Goal: Transaction & Acquisition: Purchase product/service

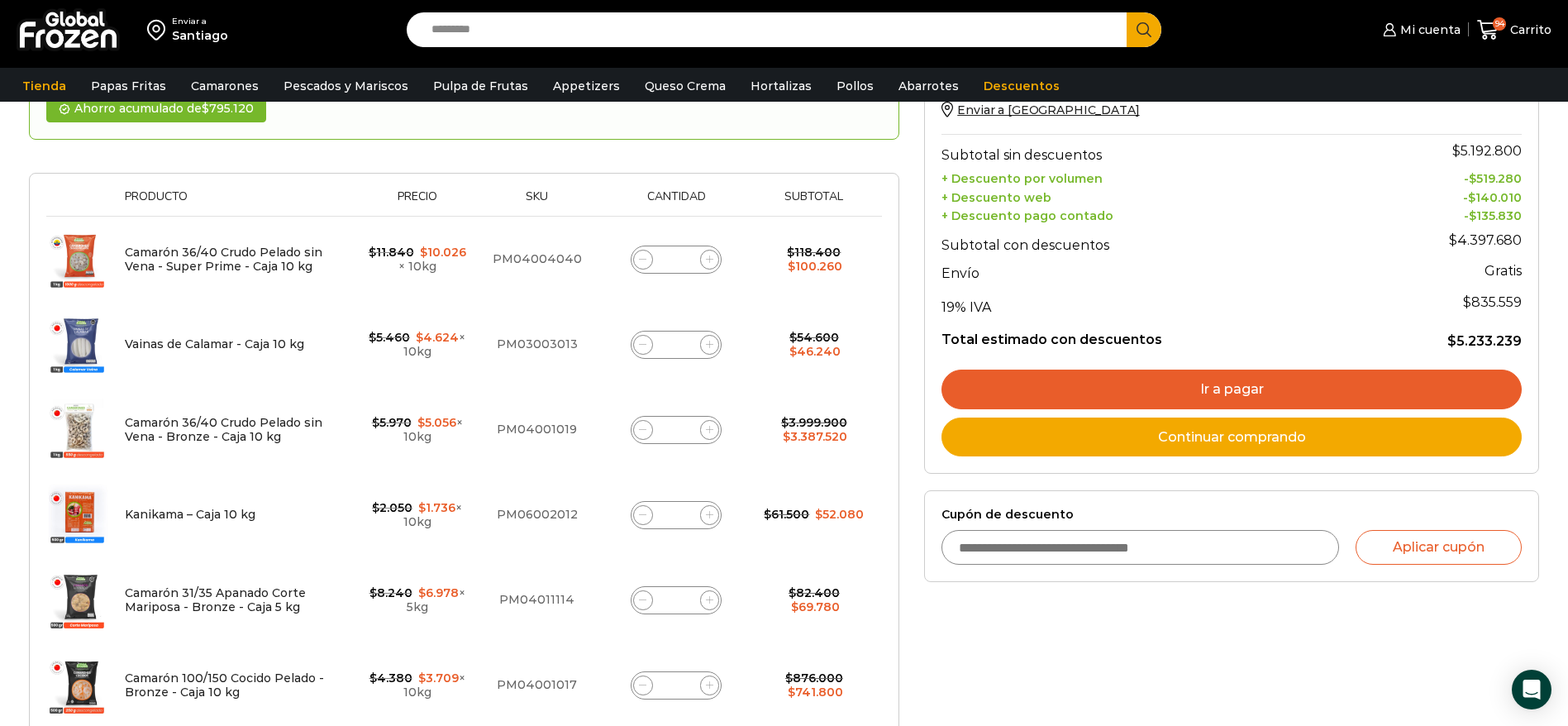
scroll to position [248, 0]
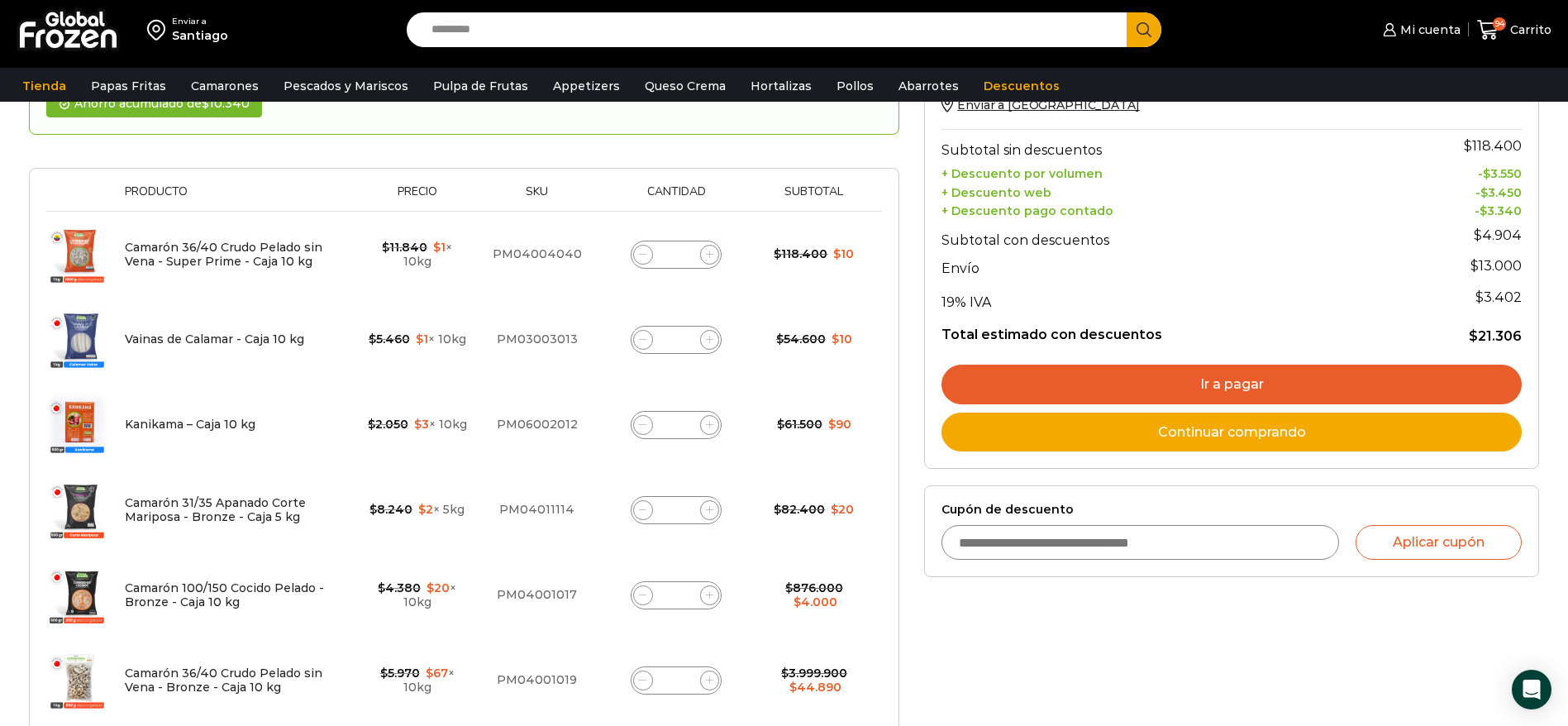
scroll to position [248, 0]
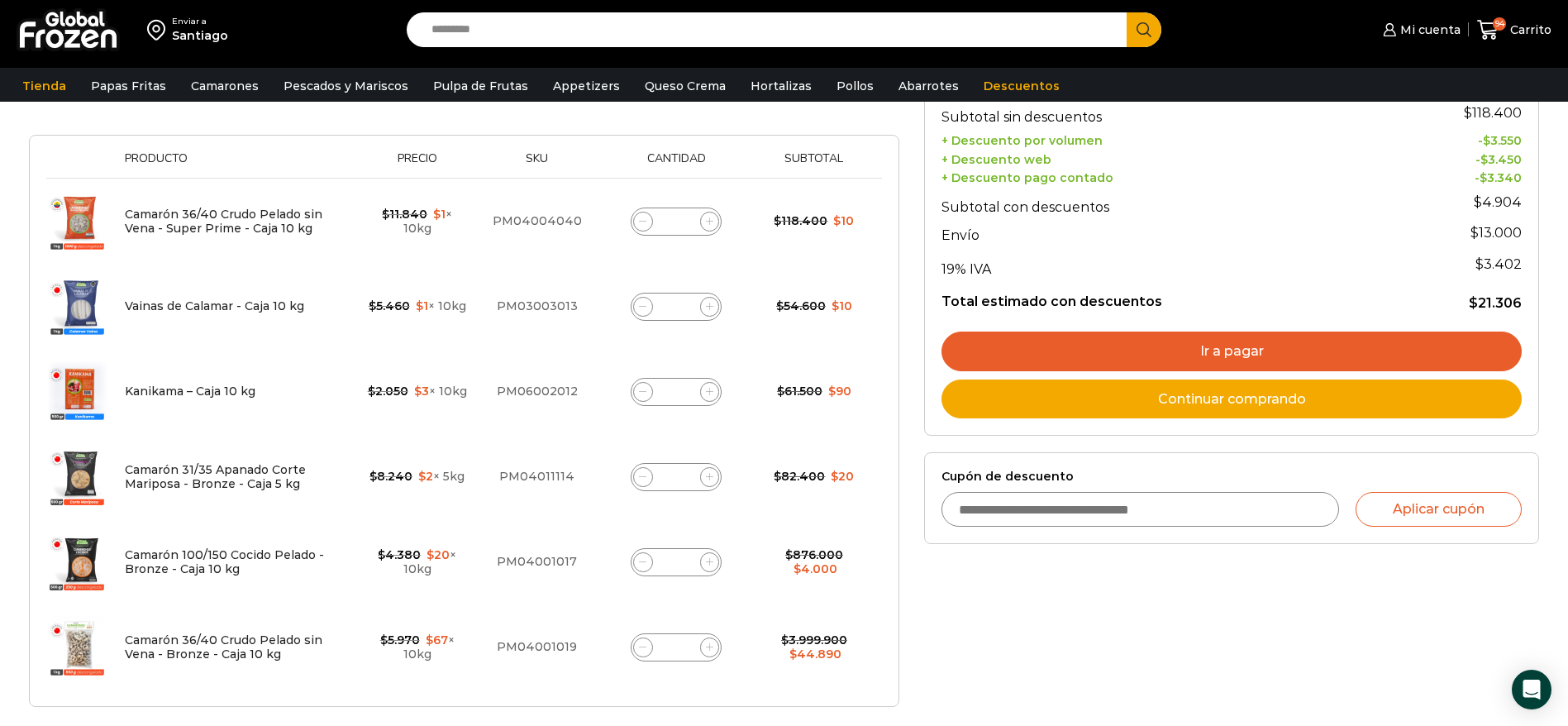
click at [644, 226] on span at bounding box center [643, 222] width 19 height 19
type input "*"
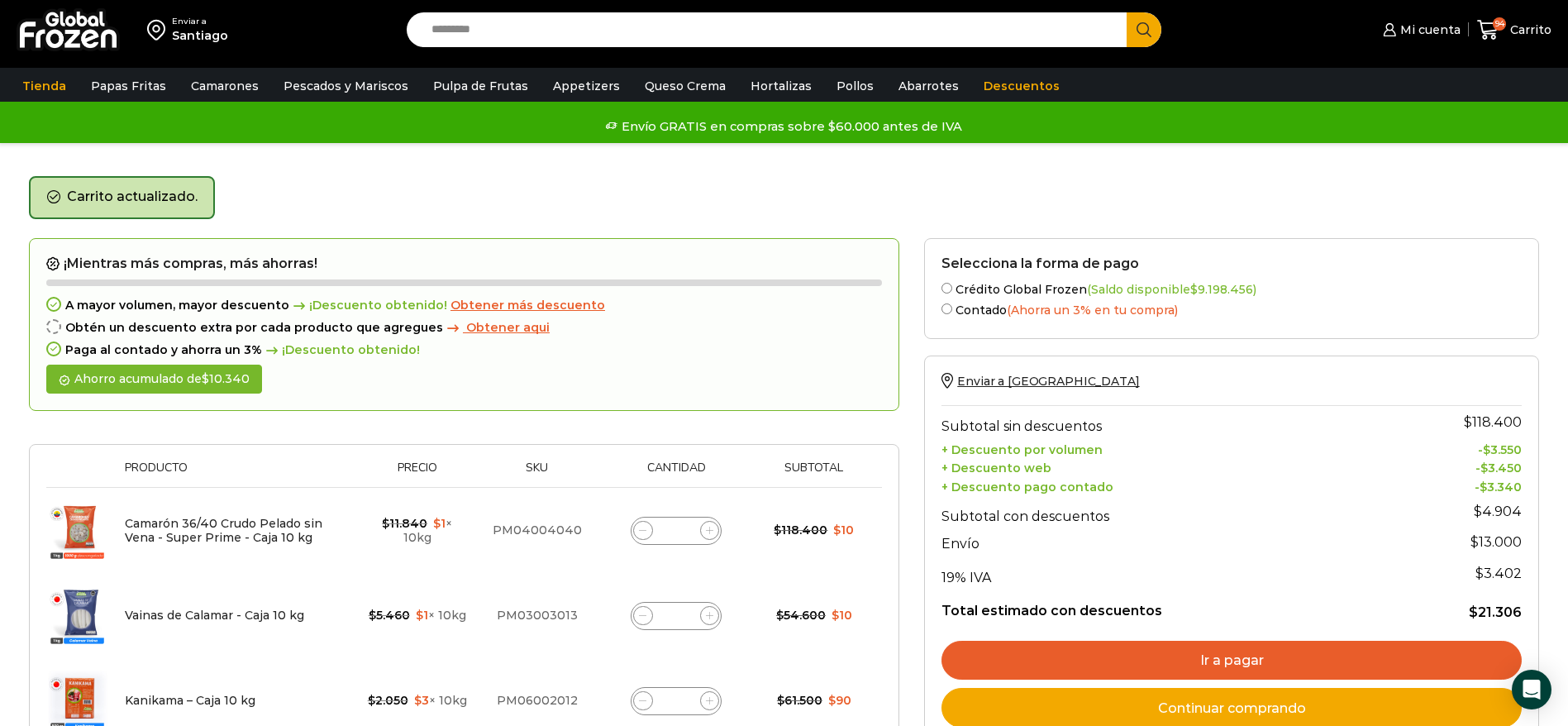
scroll to position [124, 0]
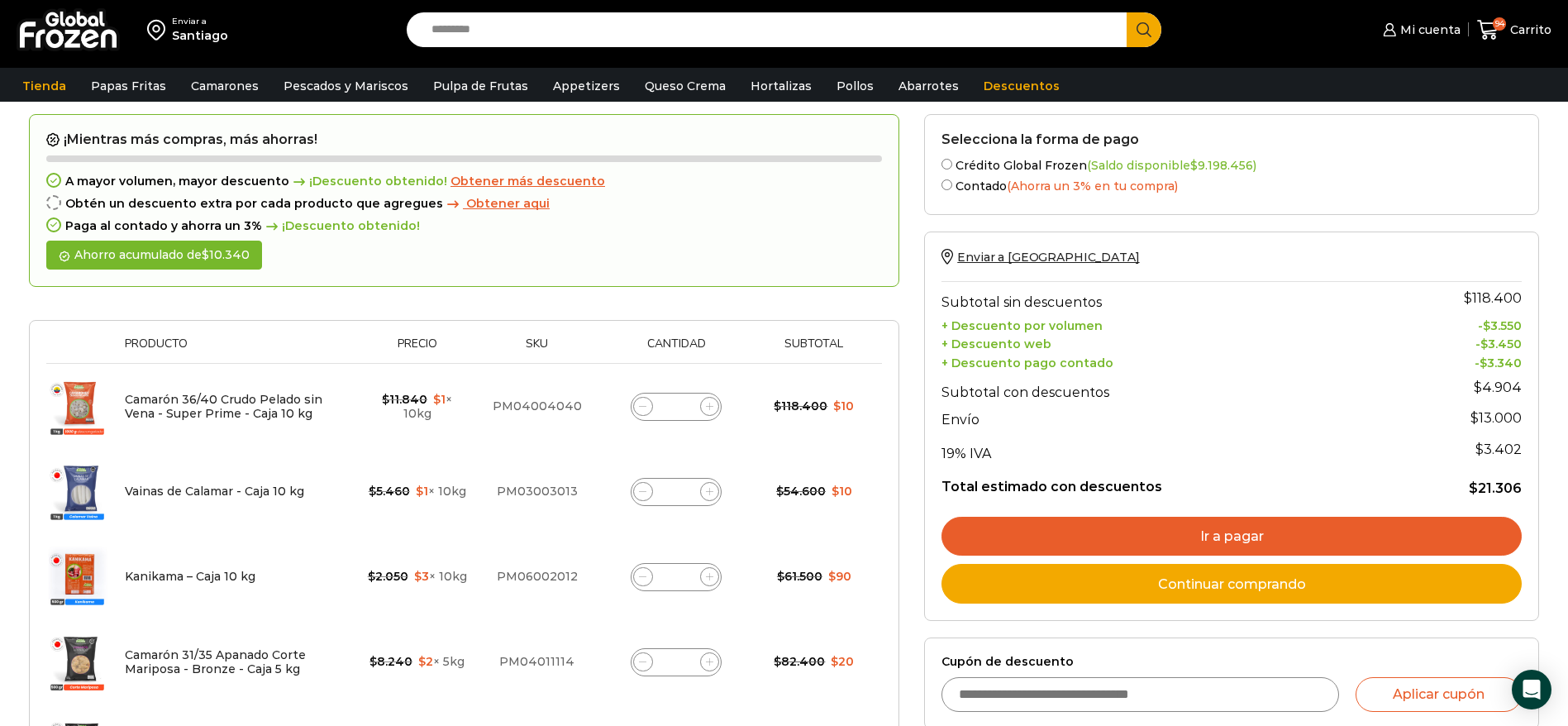
click at [648, 498] on span at bounding box center [643, 492] width 19 height 19
type input "*"
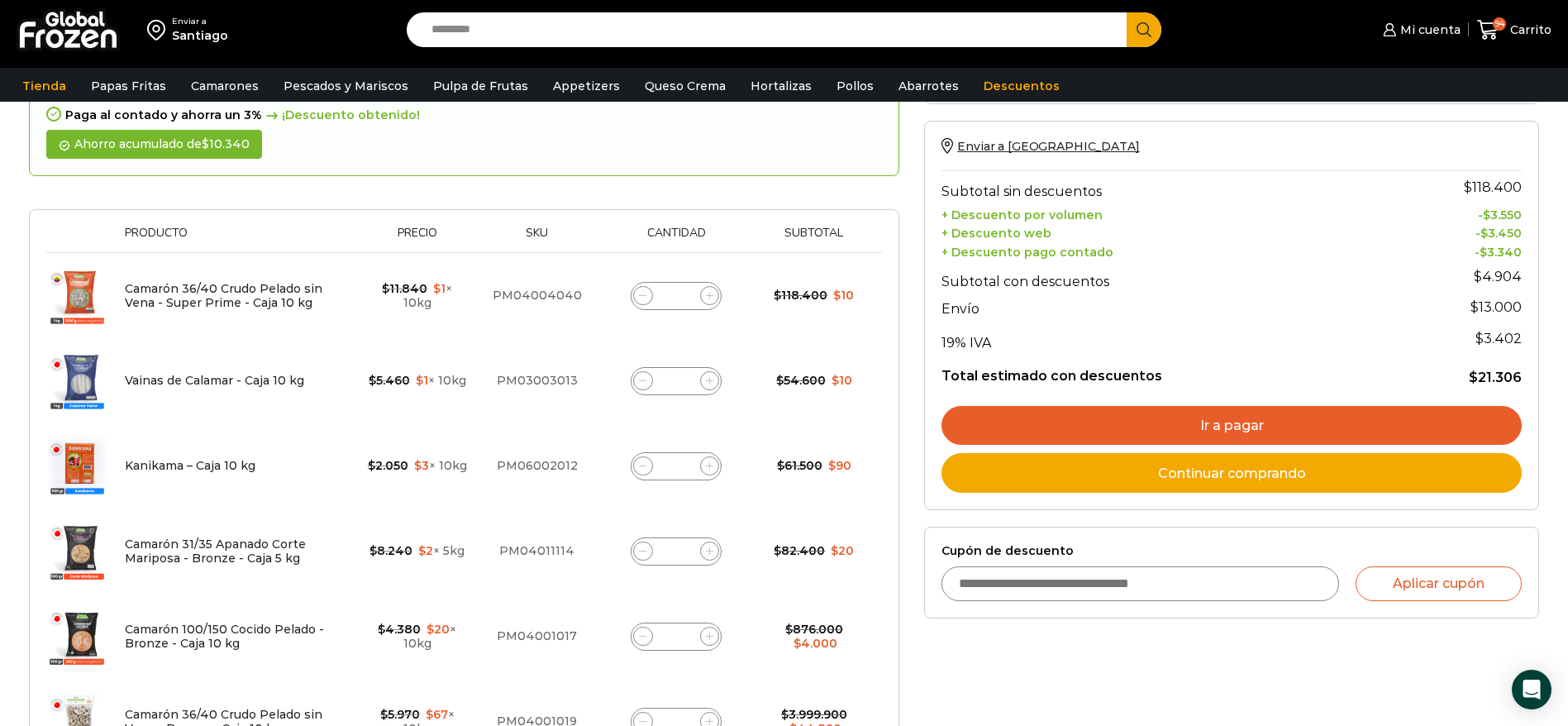
scroll to position [76, 0]
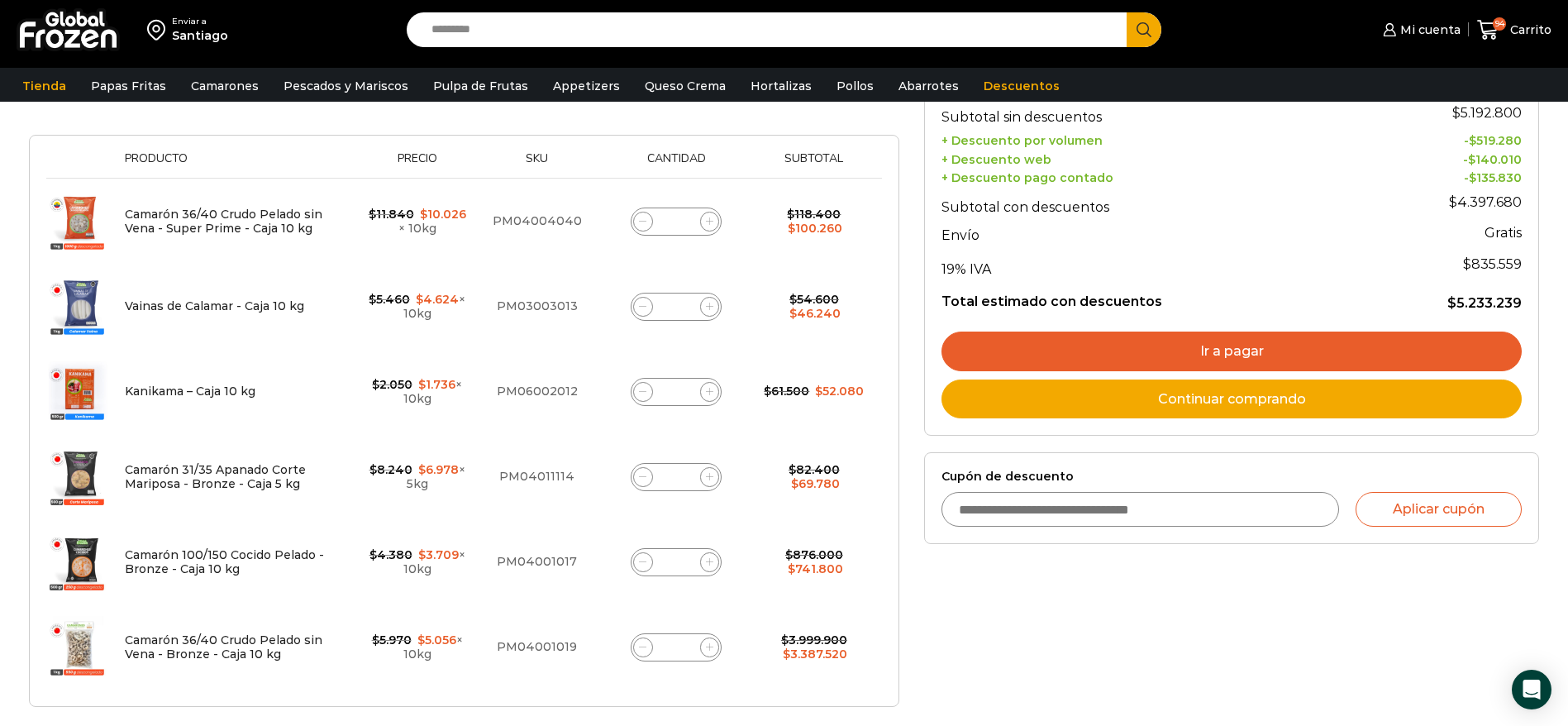
click at [639, 223] on icon at bounding box center [643, 222] width 8 height 8
type input "*"
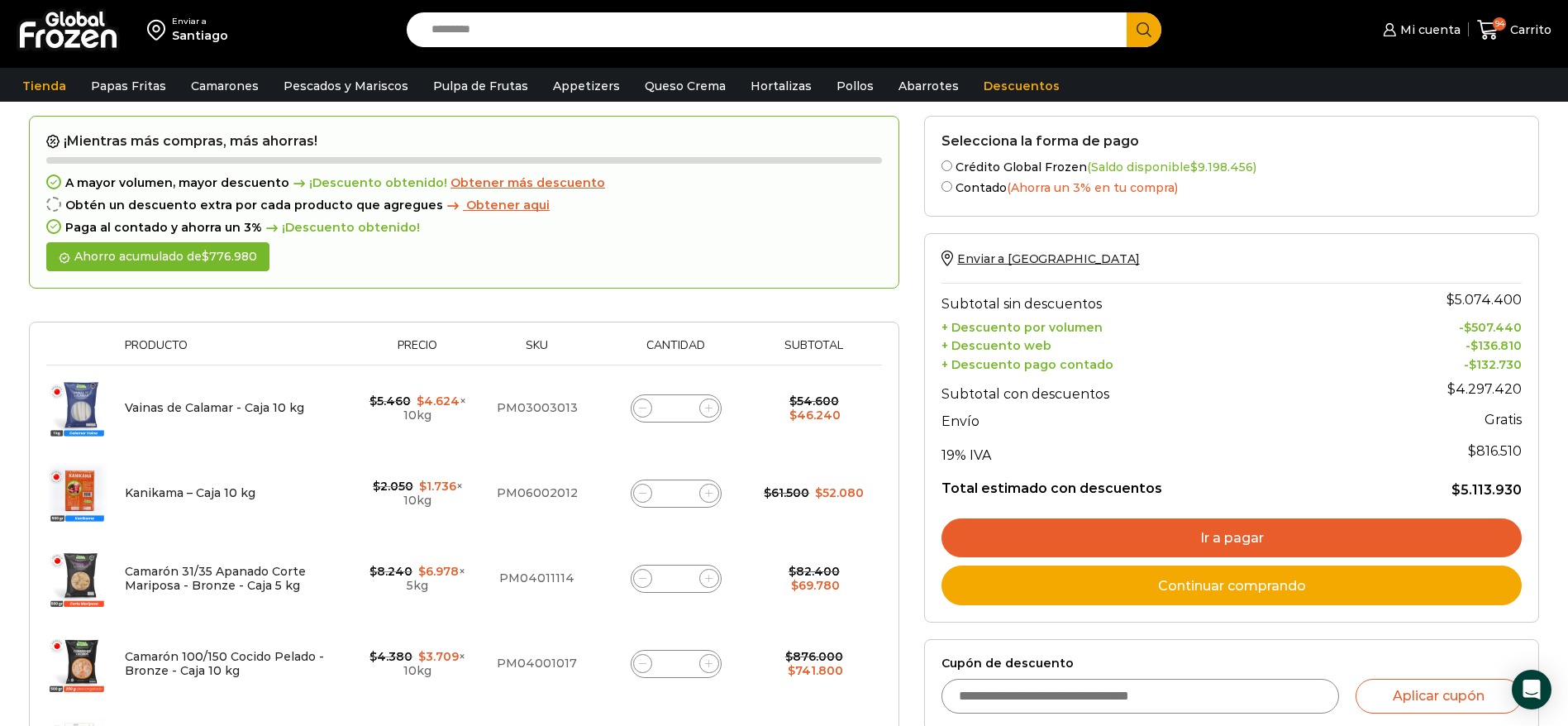
scroll to position [93, 0]
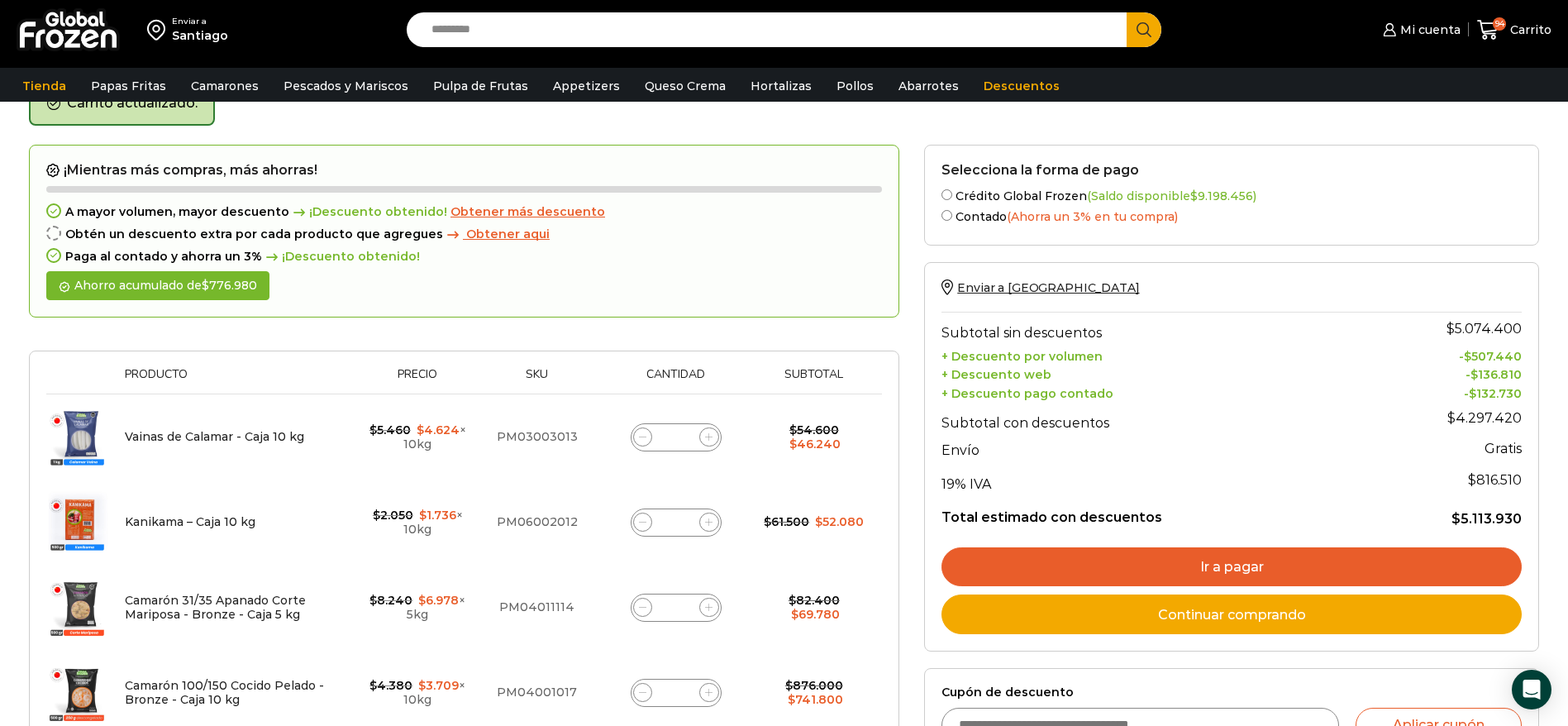
click at [648, 434] on span at bounding box center [643, 437] width 19 height 19
type input "*"
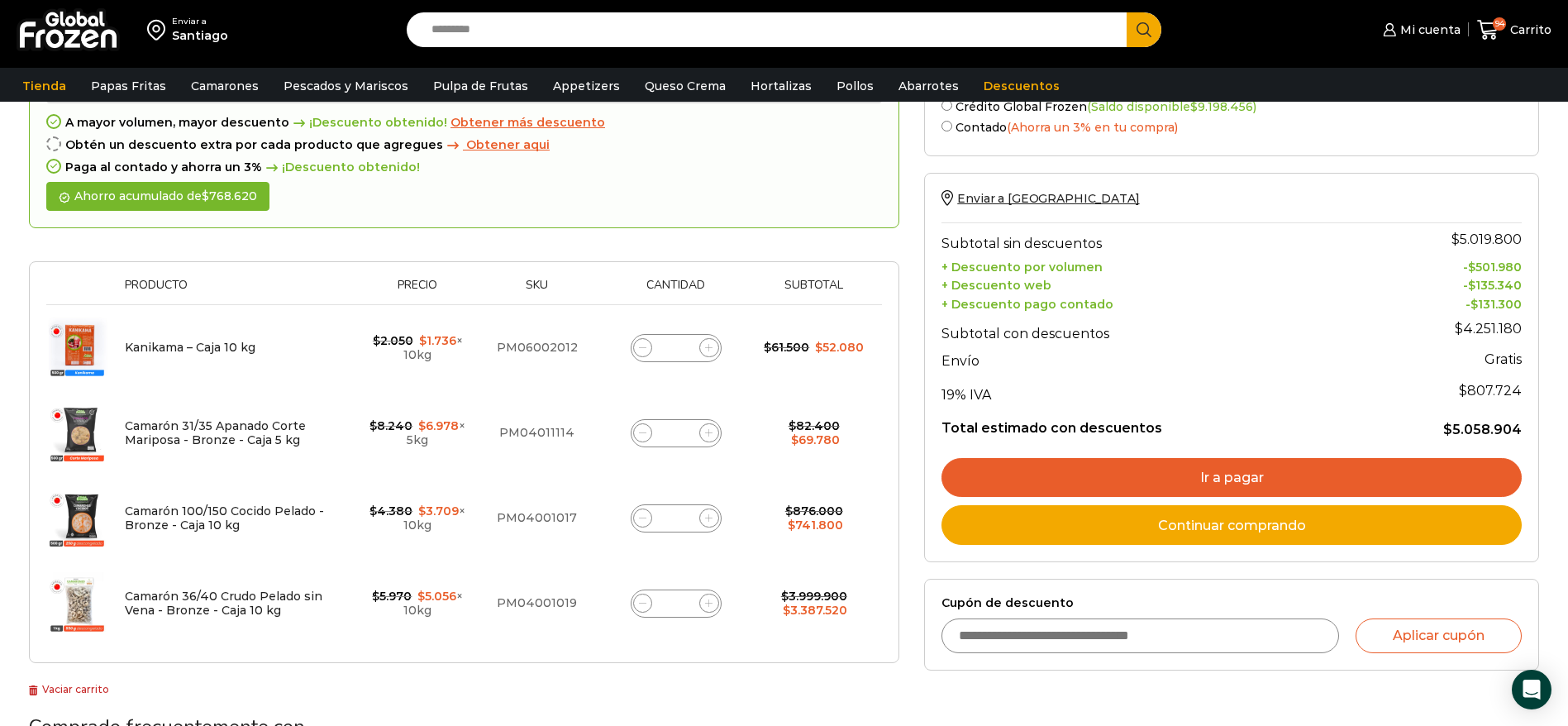
scroll to position [218, 0]
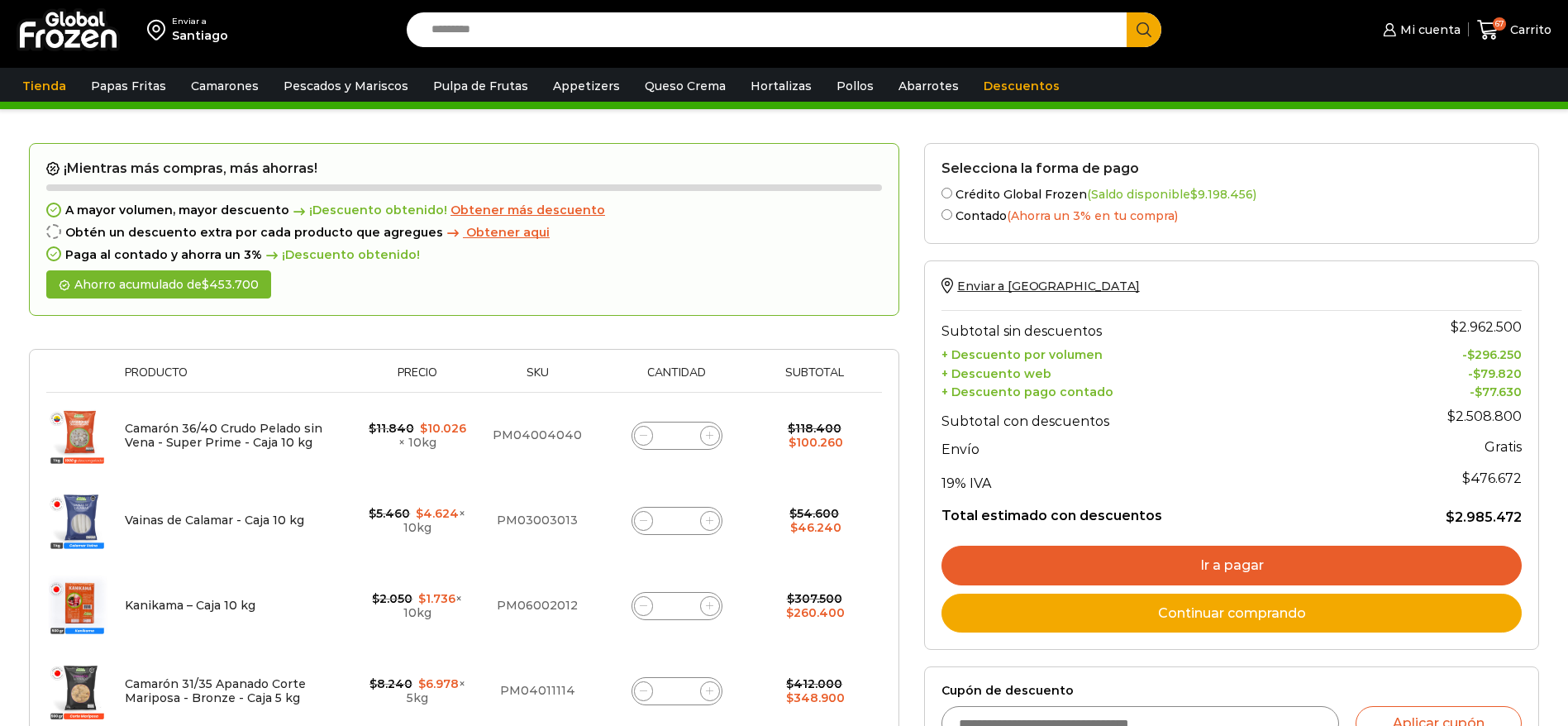
scroll to position [124, 0]
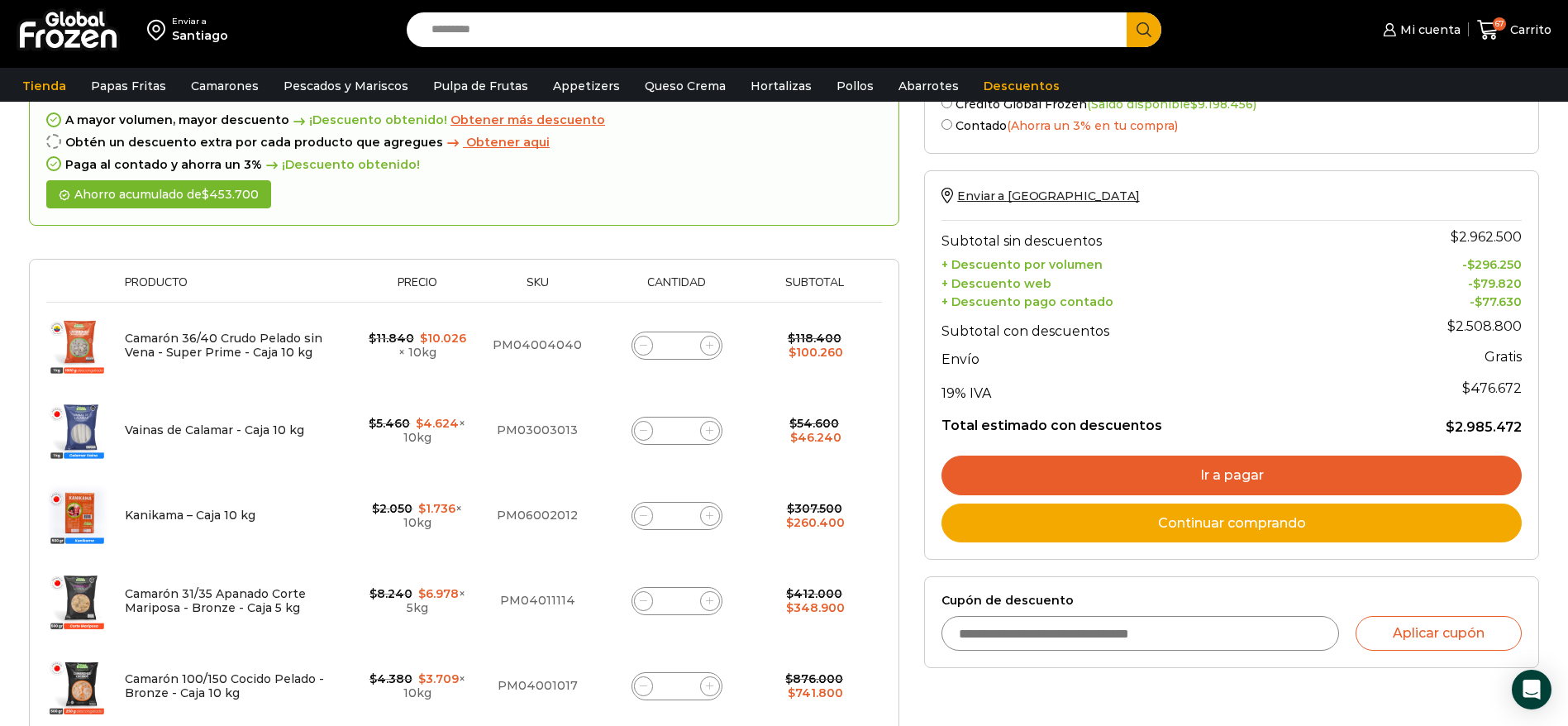
click at [647, 345] on icon at bounding box center [644, 346] width 8 height 8
type input "*"
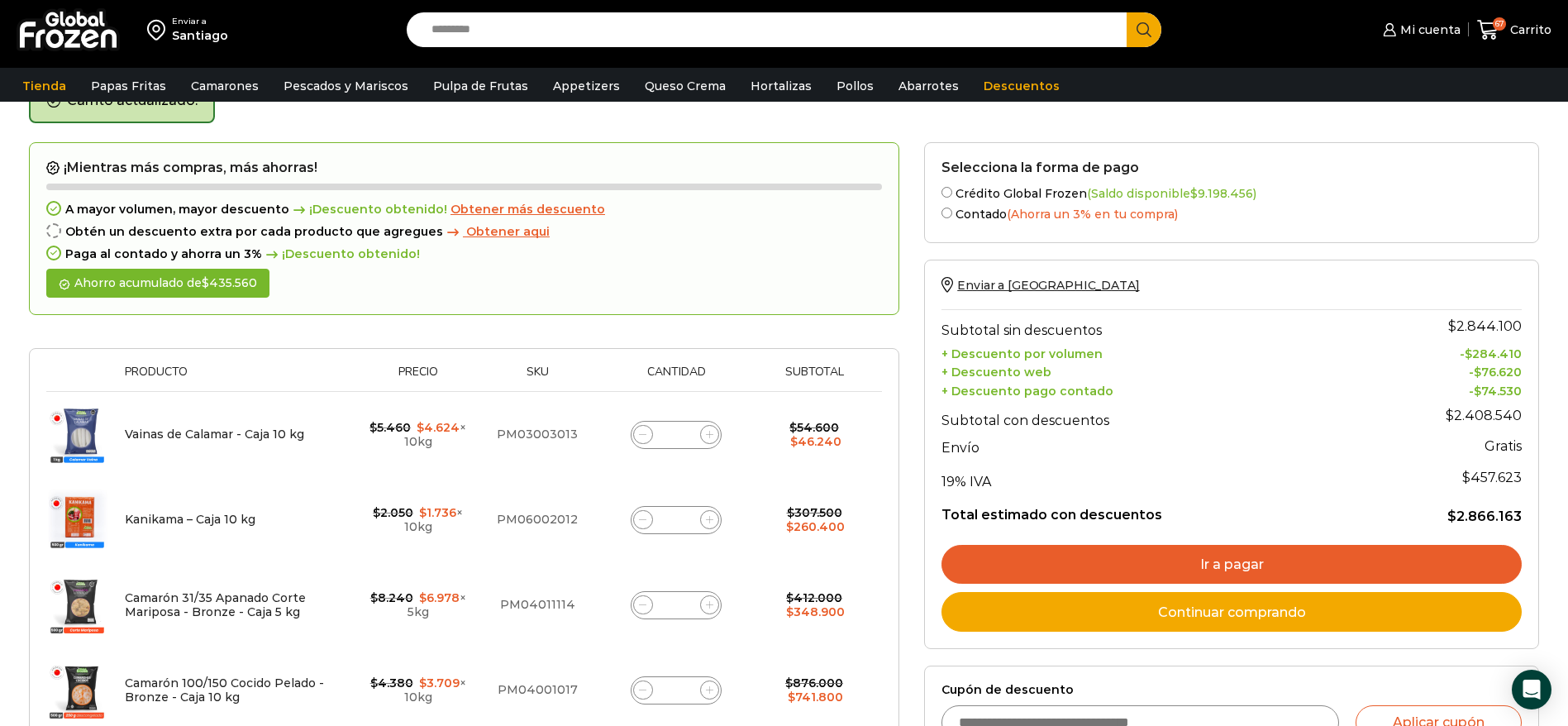
scroll to position [93, 0]
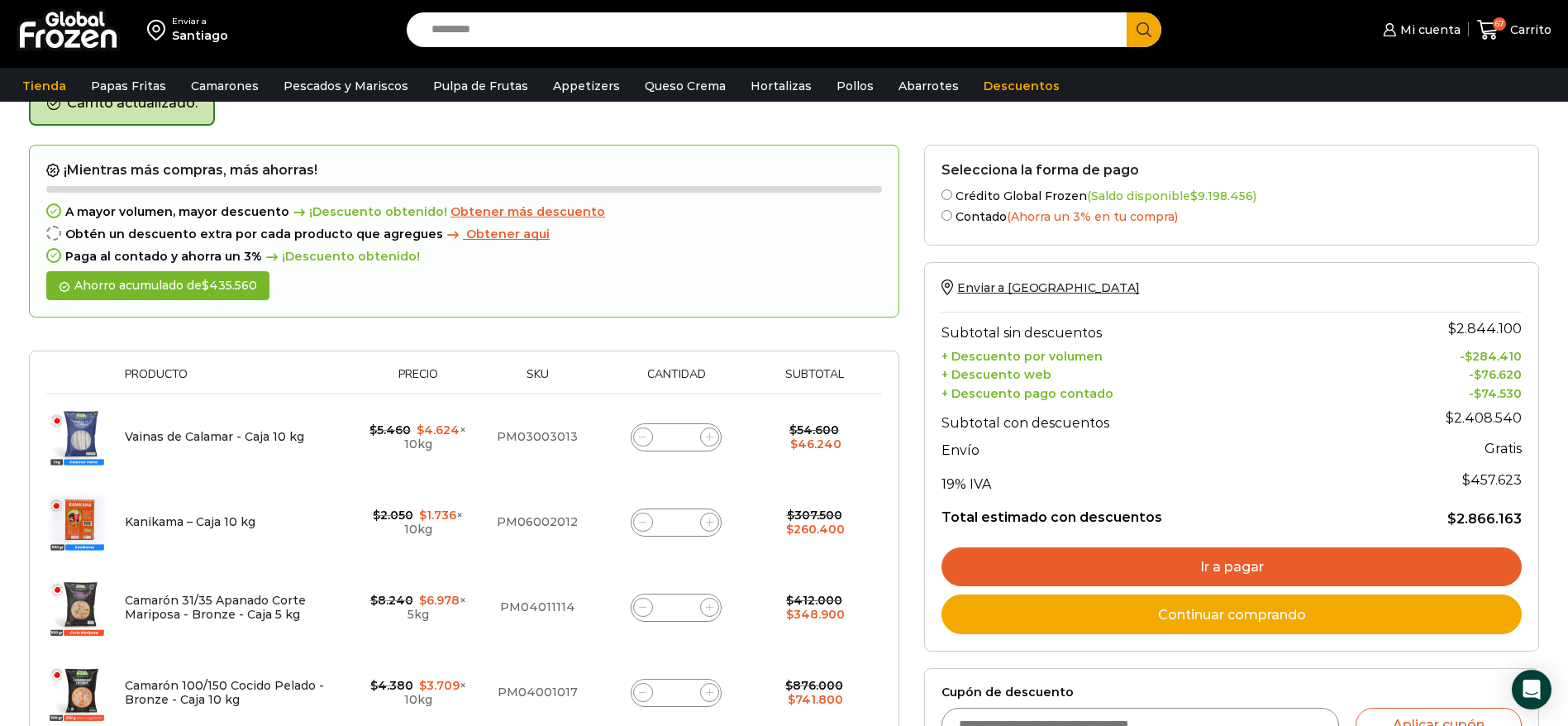
click at [649, 436] on span at bounding box center [643, 437] width 19 height 19
type input "*"
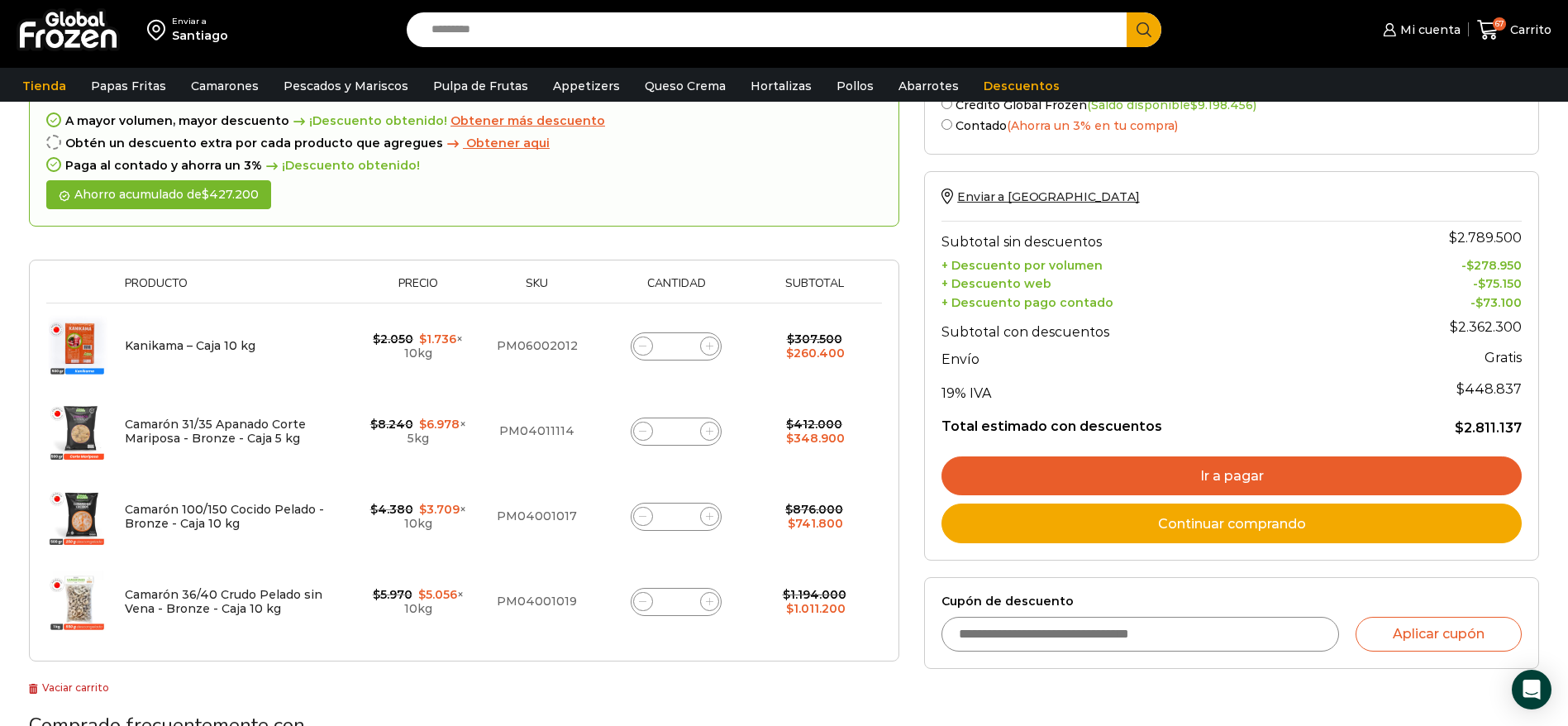
scroll to position [218, 0]
